Goal: Task Accomplishment & Management: Use online tool/utility

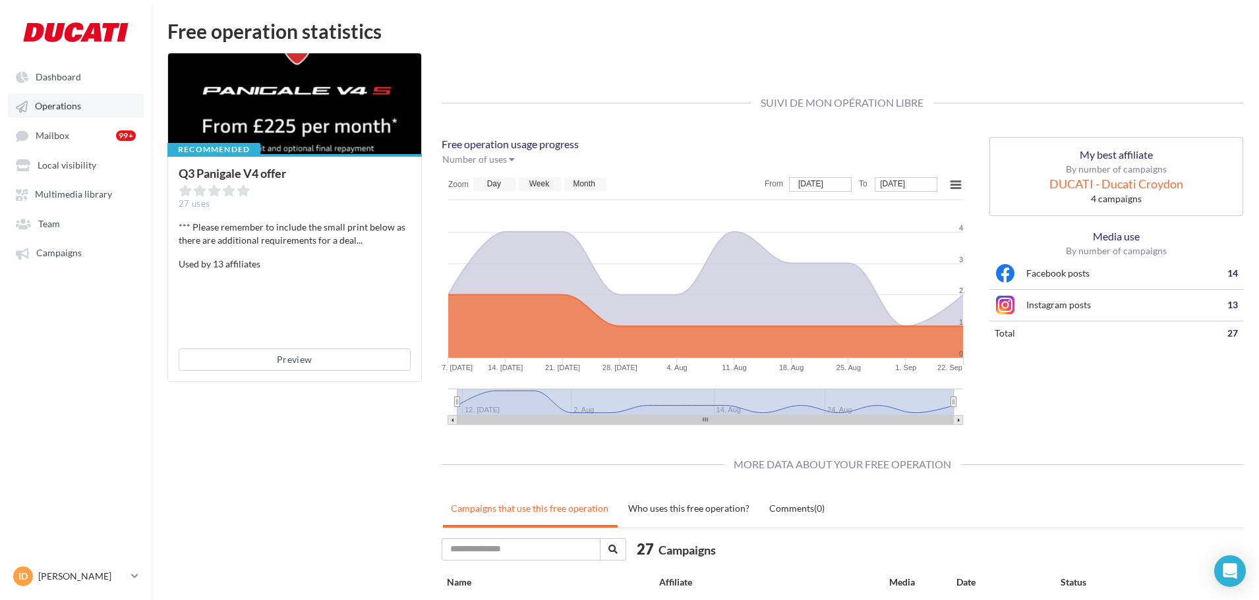
click at [61, 102] on span "Operations" at bounding box center [58, 106] width 46 height 11
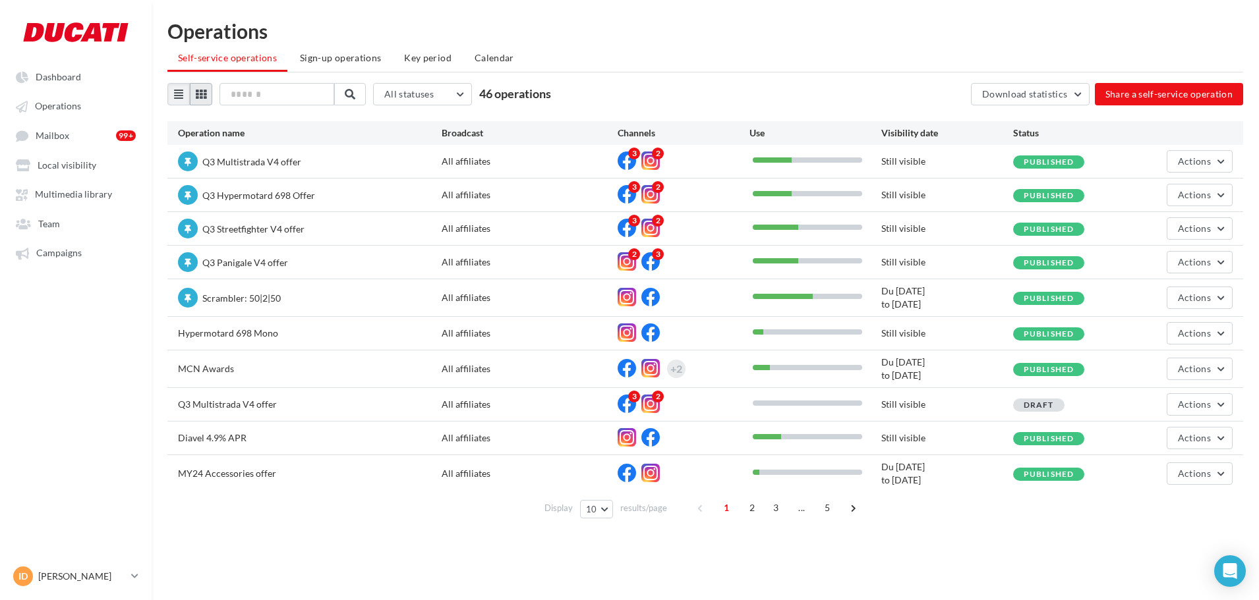
click at [204, 100] on button at bounding box center [201, 94] width 22 height 22
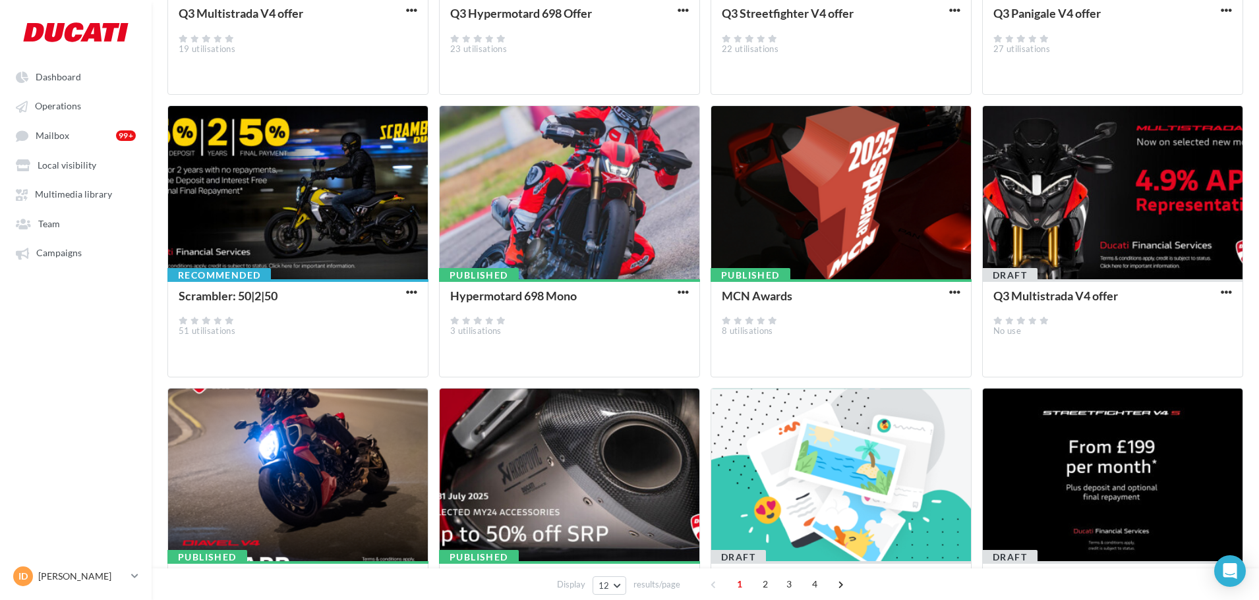
scroll to position [430, 0]
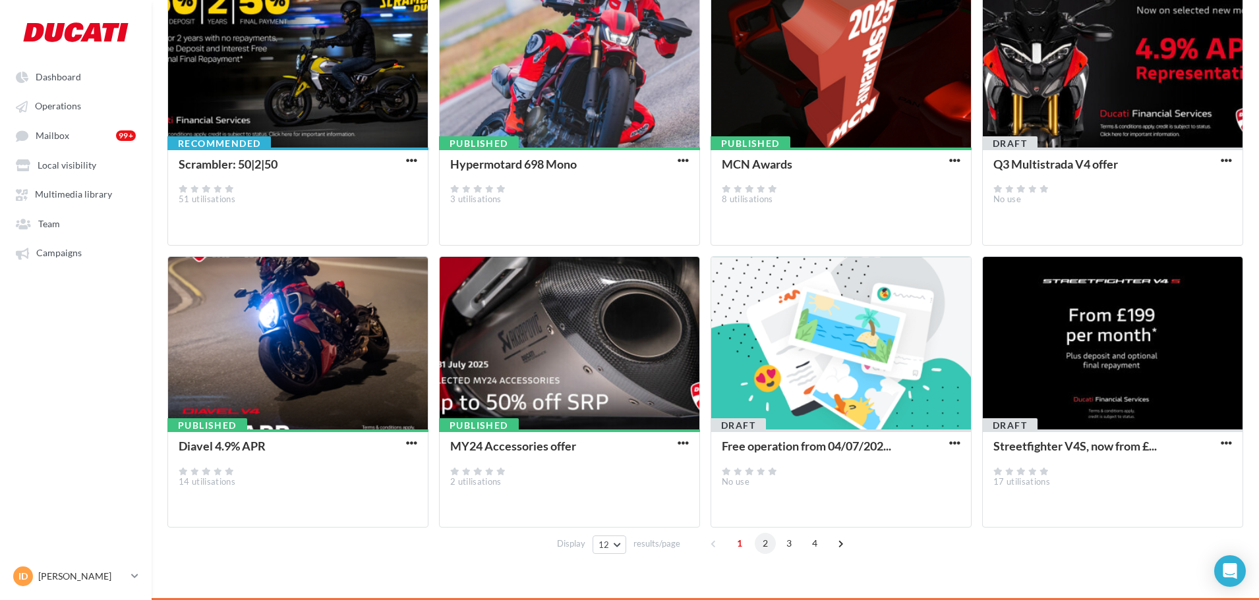
click at [772, 547] on span "2" at bounding box center [765, 543] width 21 height 21
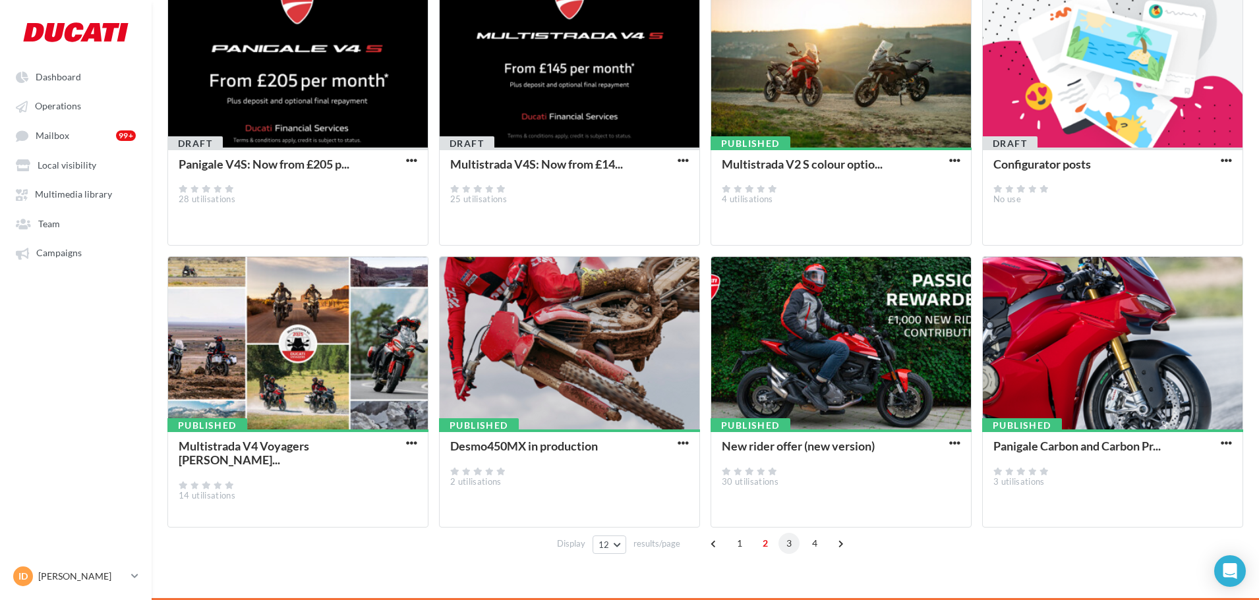
click at [790, 546] on span "3" at bounding box center [788, 543] width 21 height 21
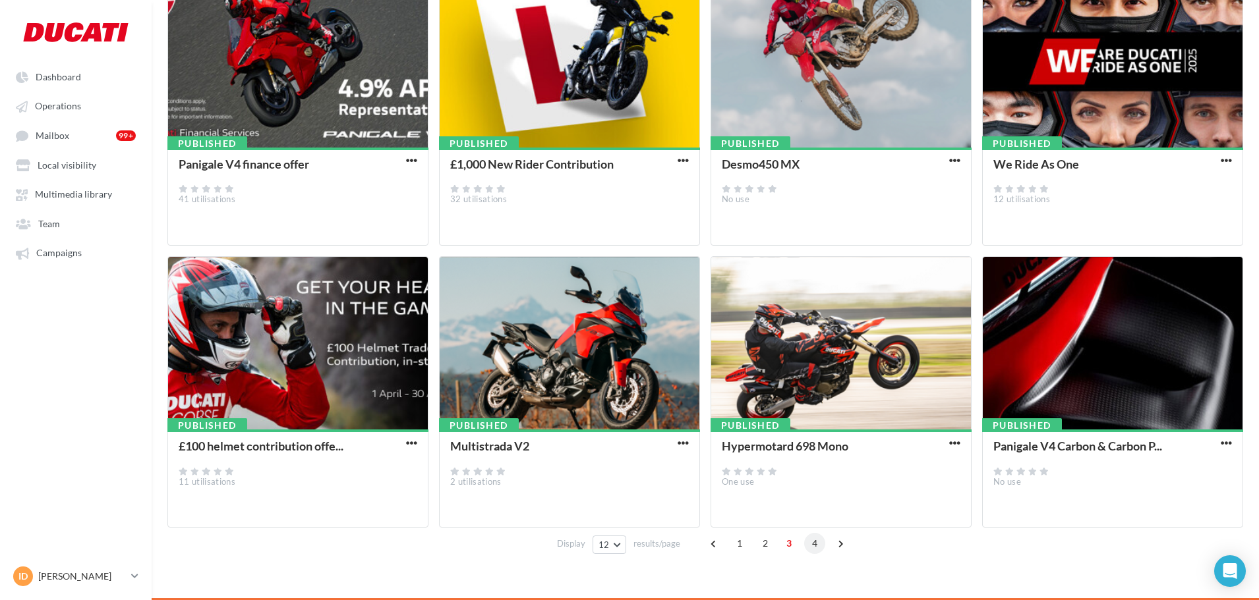
click at [809, 544] on span "4" at bounding box center [814, 543] width 21 height 21
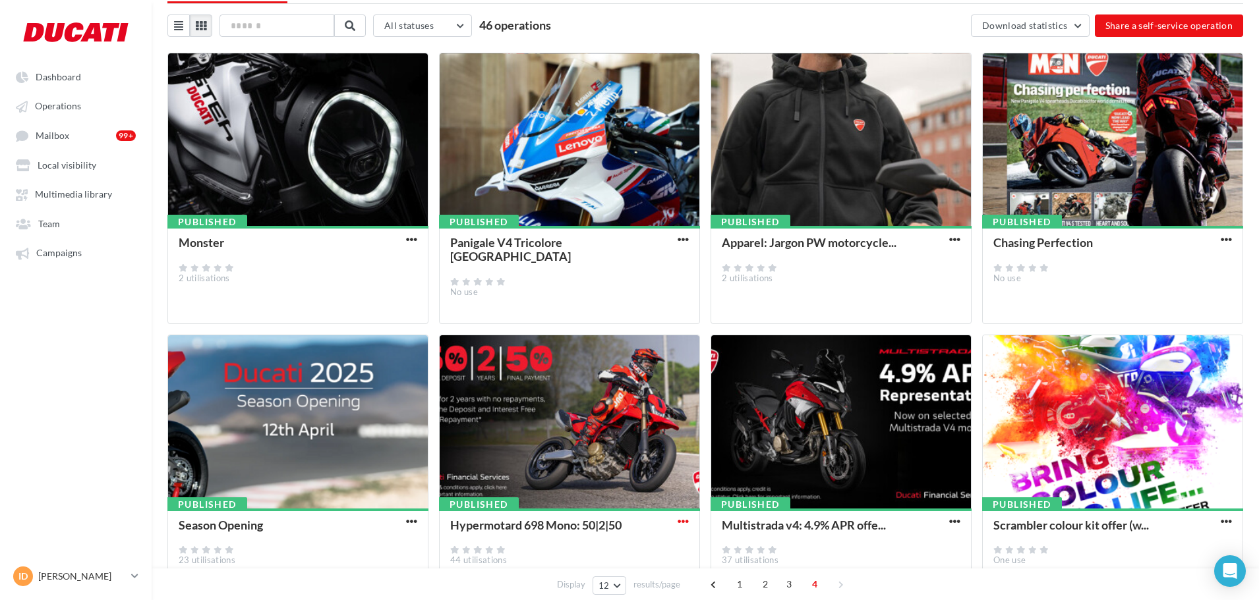
click at [681, 524] on span "button" at bounding box center [682, 521] width 11 height 11
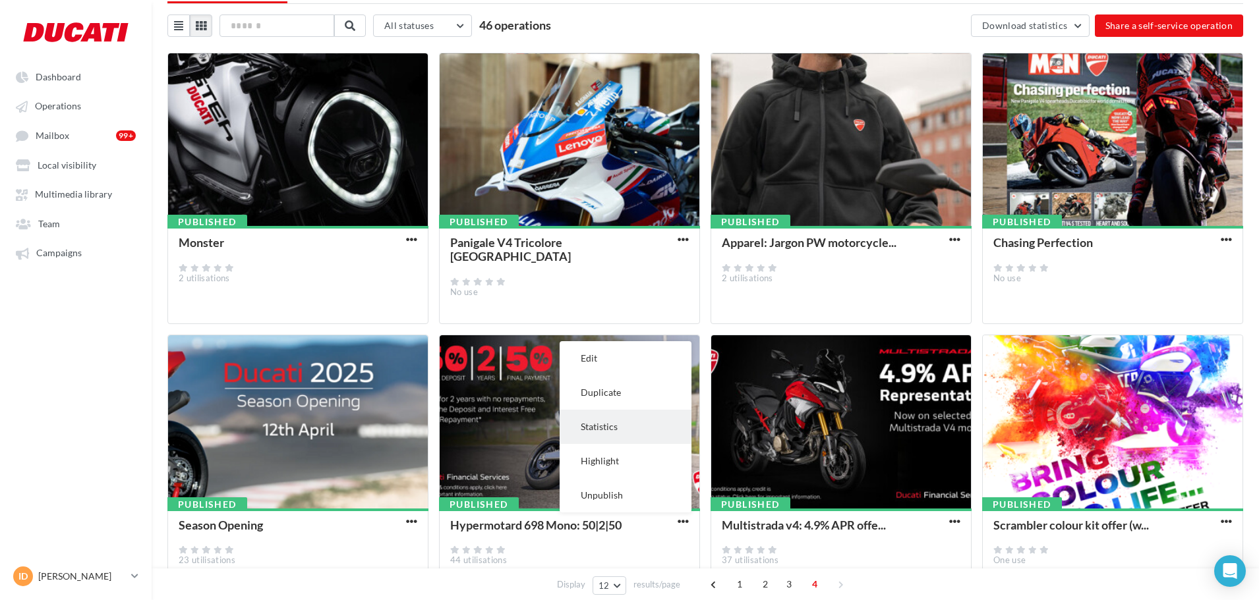
click at [610, 421] on button "Statistics" at bounding box center [625, 427] width 132 height 34
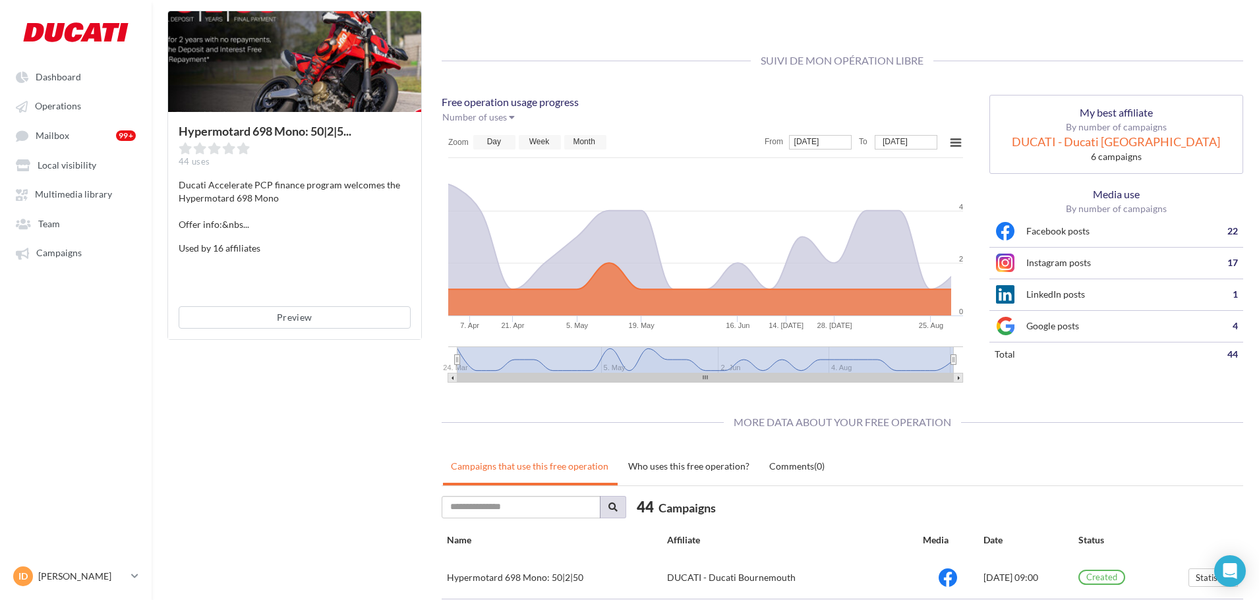
scroll to position [503, 0]
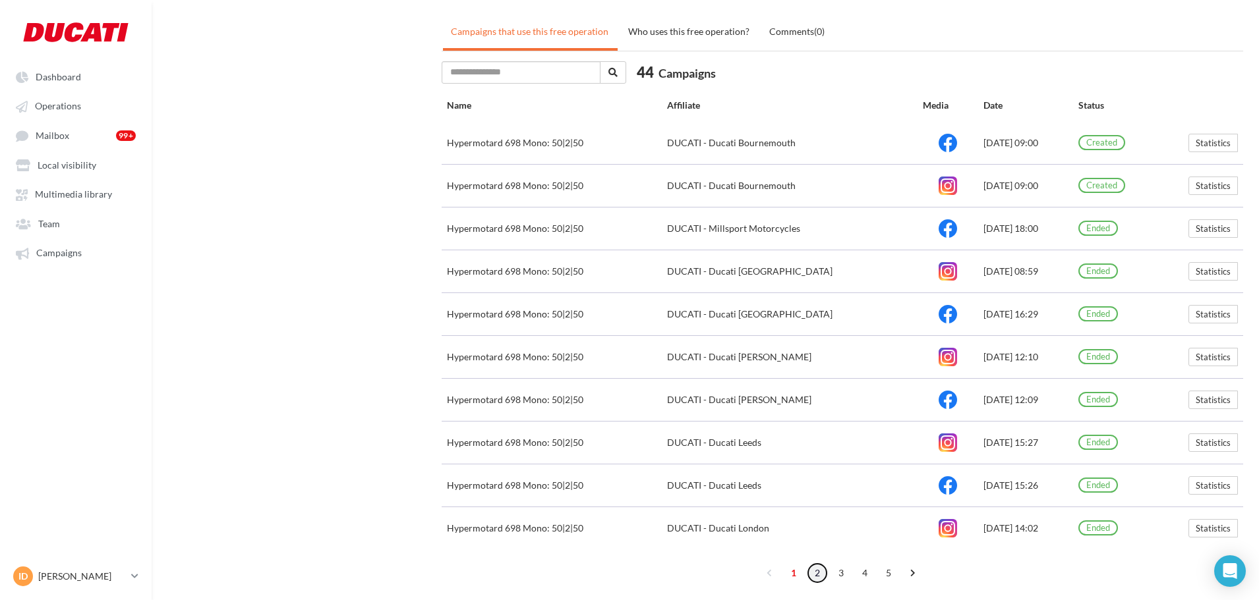
click at [822, 579] on link "2" at bounding box center [817, 573] width 21 height 21
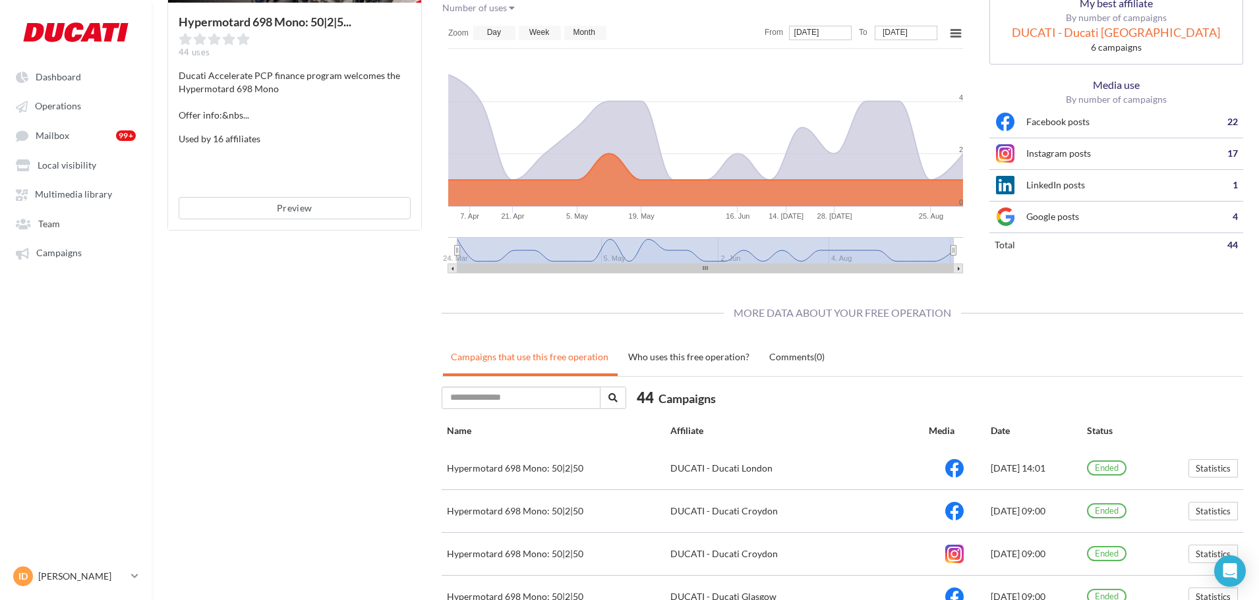
scroll to position [0, 0]
